Goal: Information Seeking & Learning: Learn about a topic

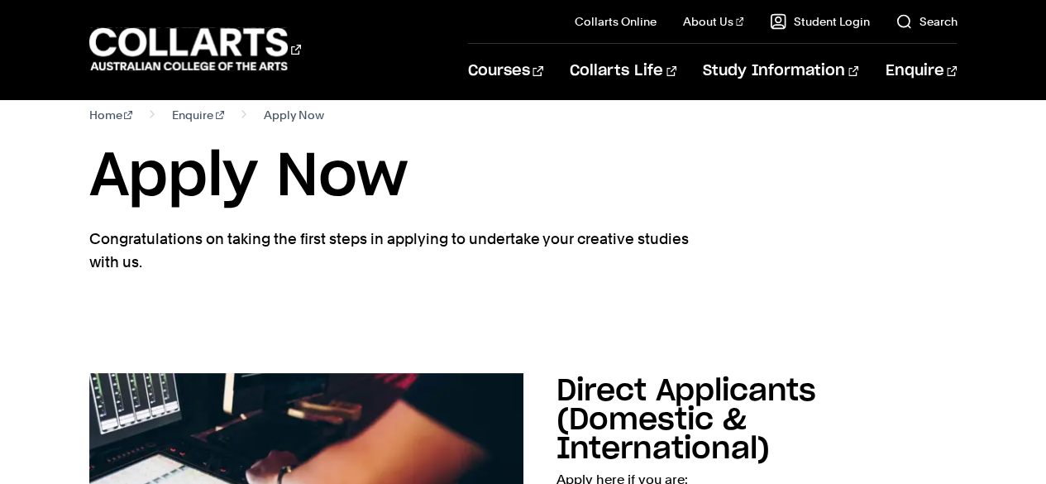
scroll to position [25, 0]
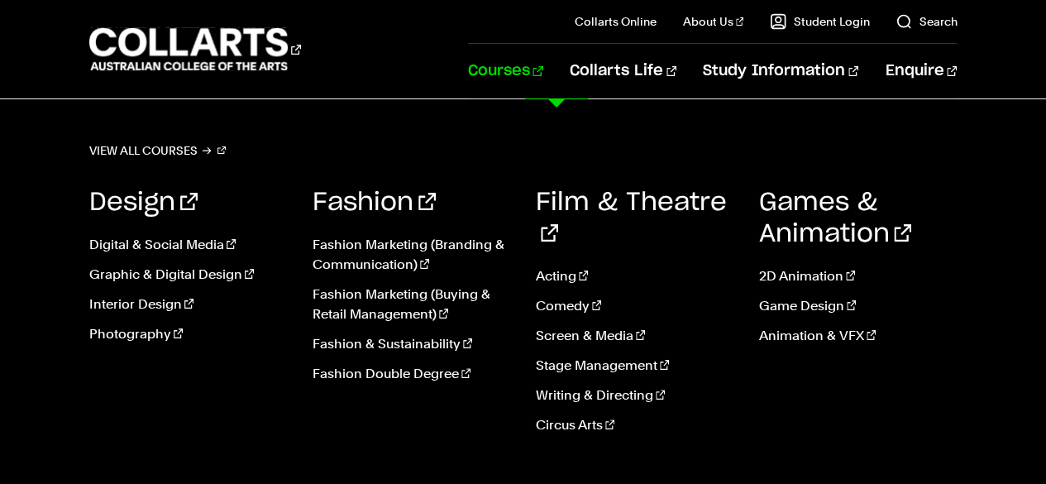
click at [543, 62] on link "Courses" at bounding box center [505, 71] width 75 height 55
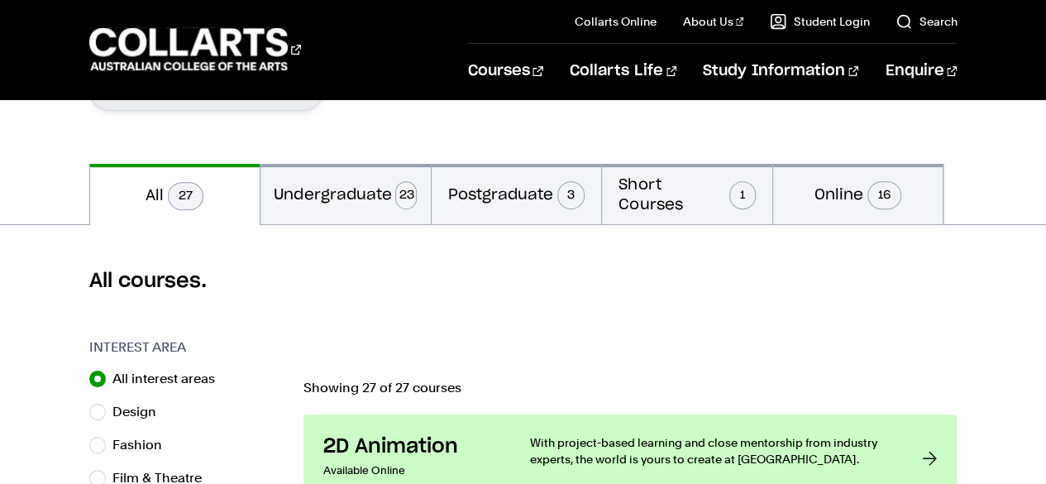
scroll to position [317, 0]
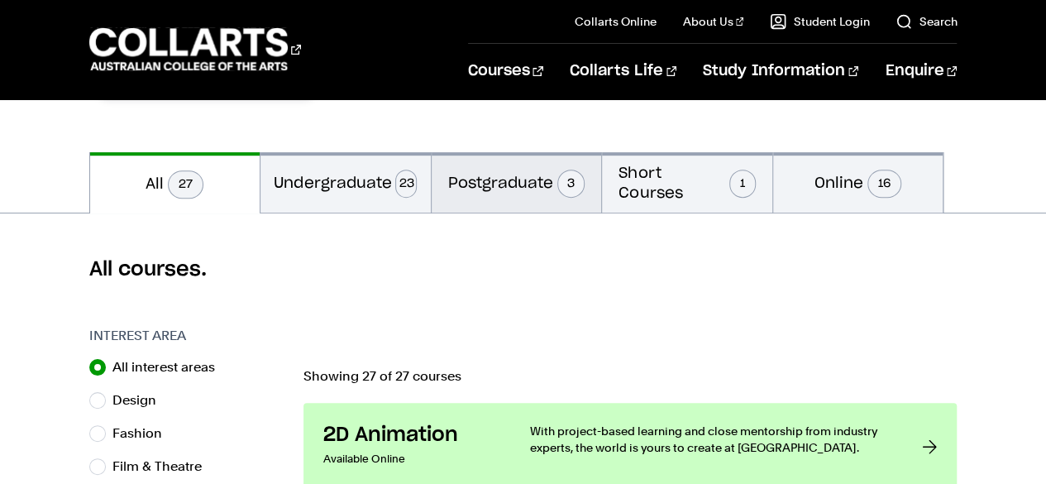
click at [578, 179] on span "3" at bounding box center [571, 184] width 28 height 28
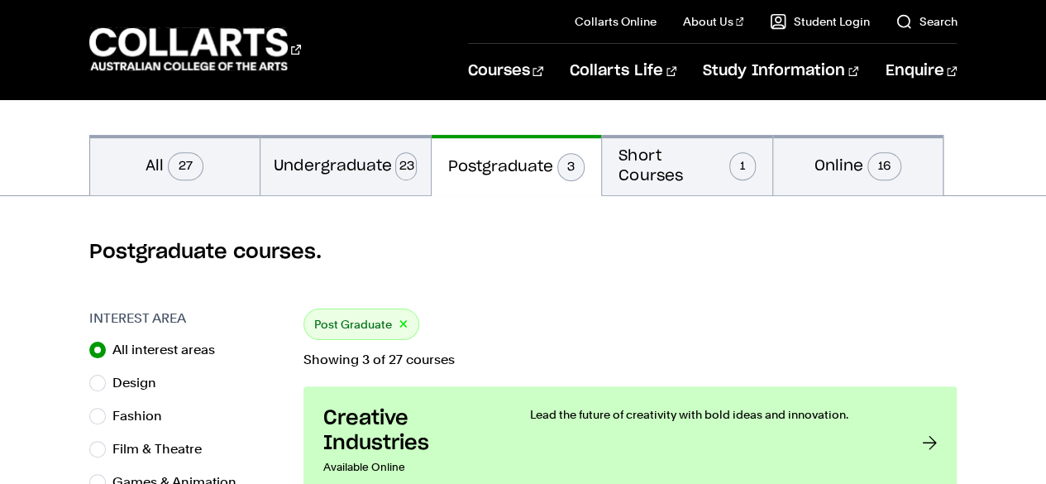
scroll to position [313, 0]
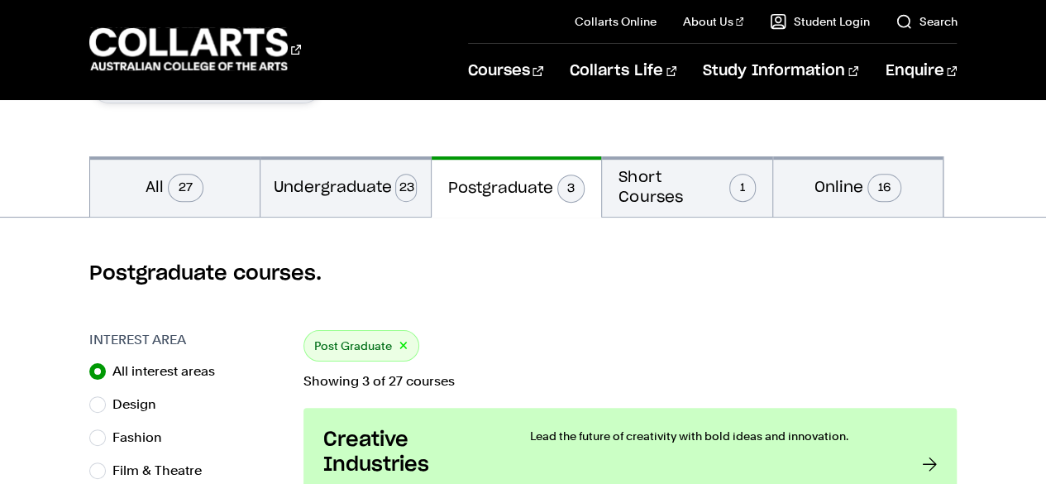
click at [568, 179] on span "3" at bounding box center [571, 188] width 28 height 28
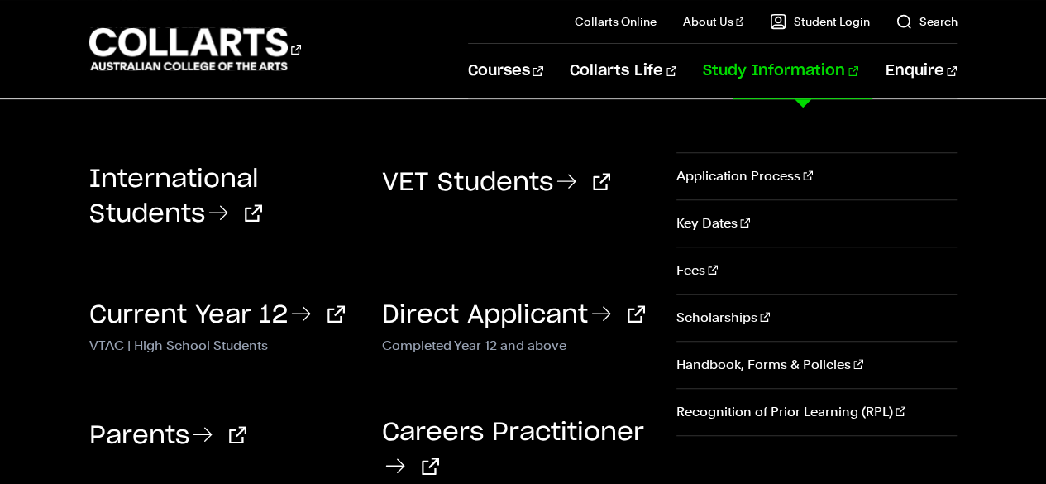
click at [749, 71] on link "Study Information" at bounding box center [780, 71] width 155 height 55
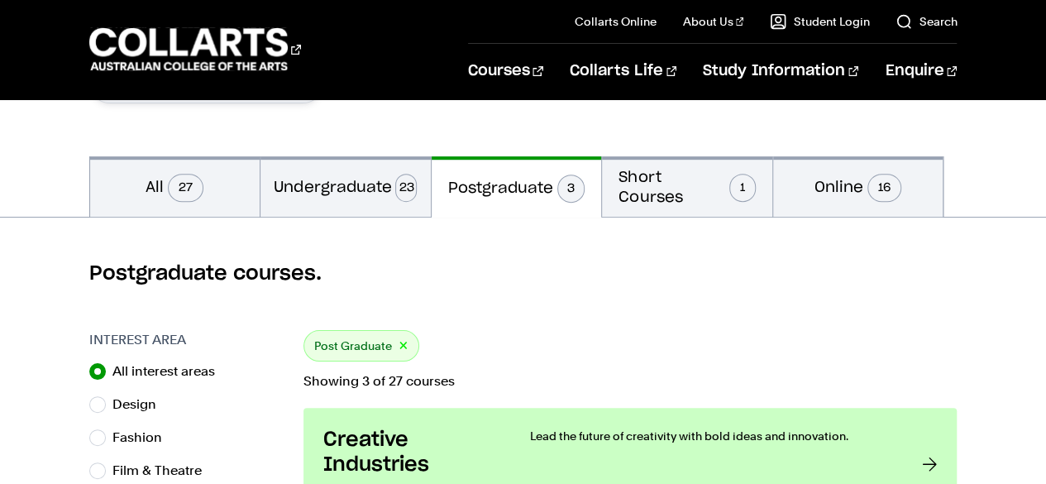
scroll to position [317, 0]
